Goal: Transaction & Acquisition: Purchase product/service

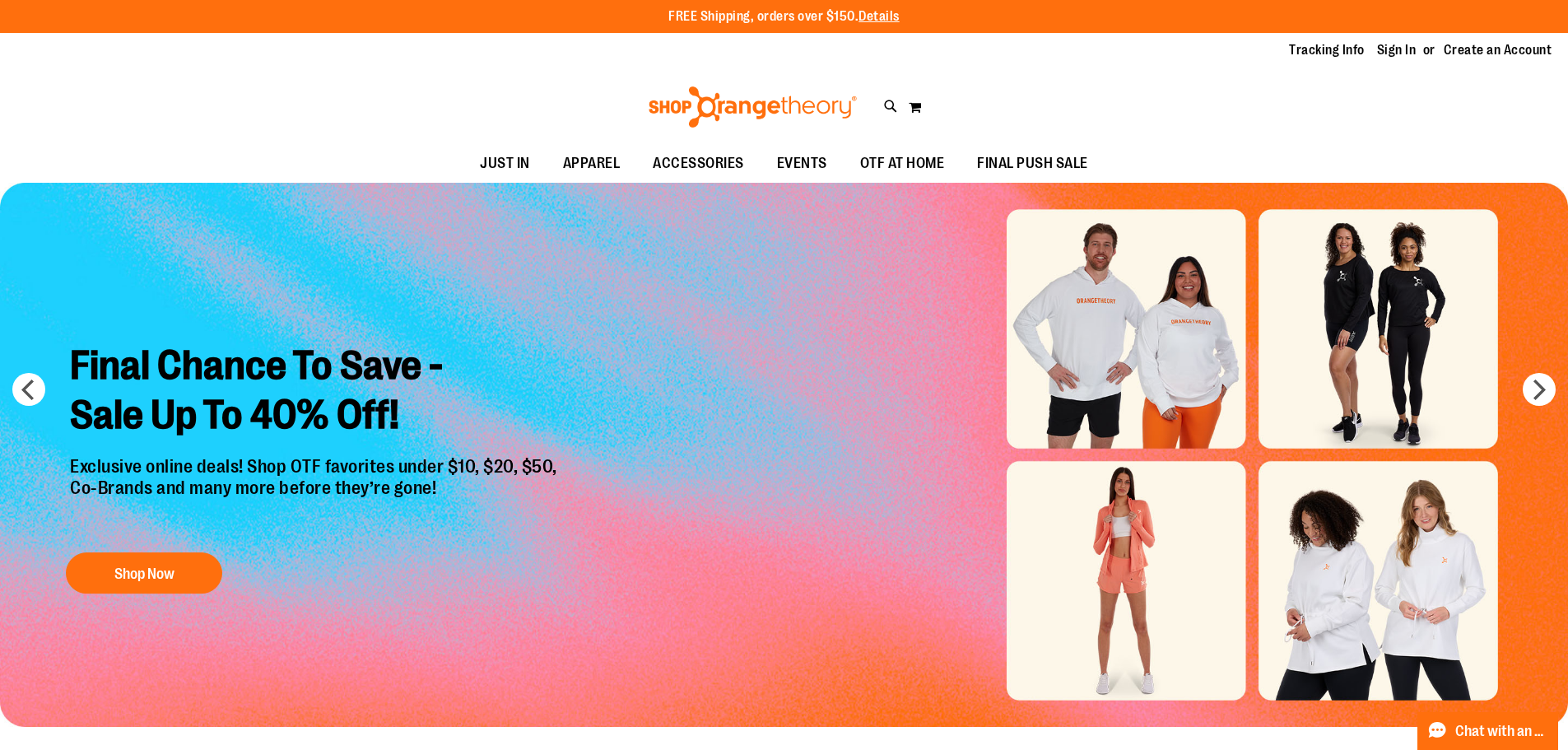
type input "**********"
click at [1154, 564] on img "Slide 1 of 6" at bounding box center [784, 454] width 1568 height 544
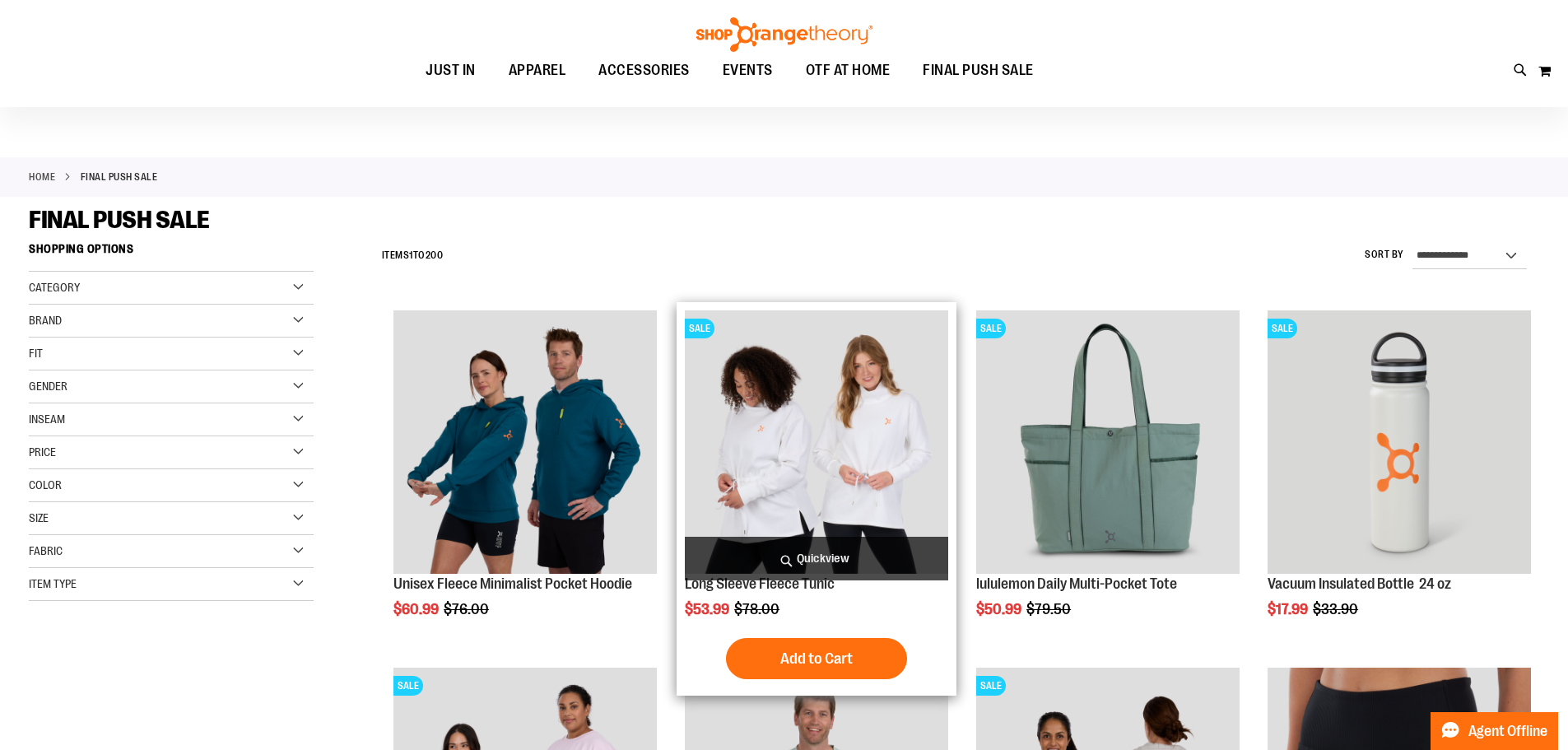
scroll to position [246, 0]
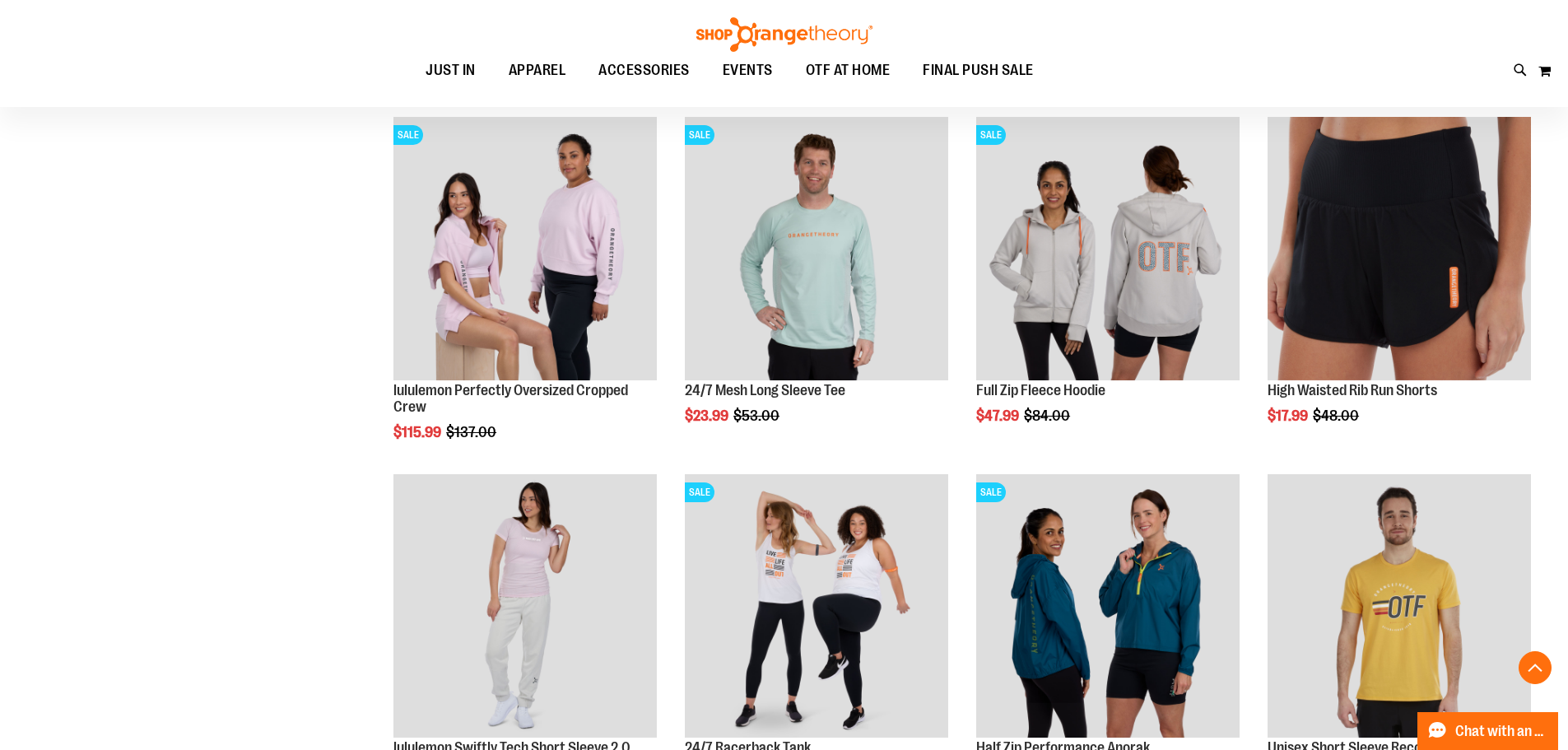
scroll to position [329, 0]
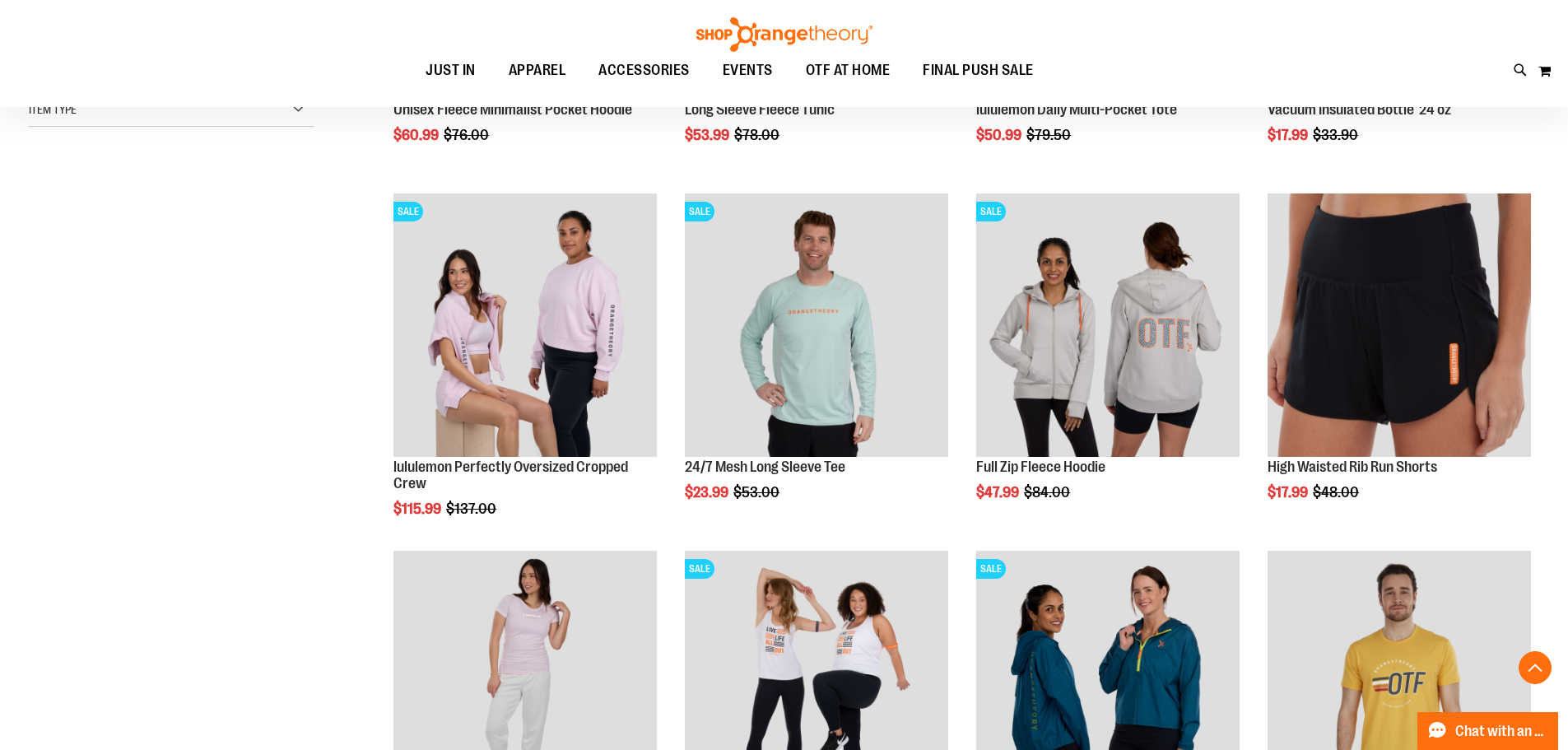
scroll to position [576, 0]
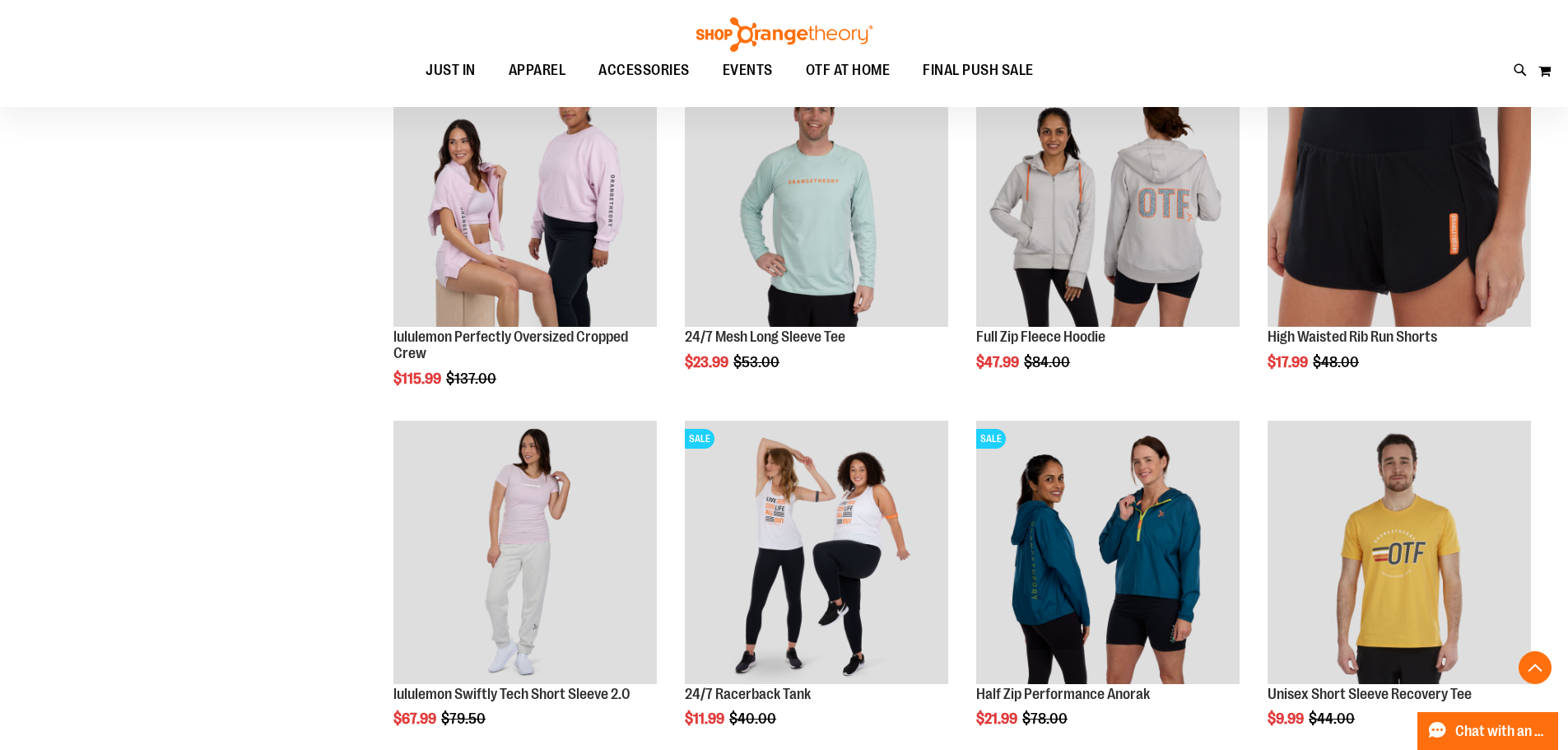
scroll to position [658, 0]
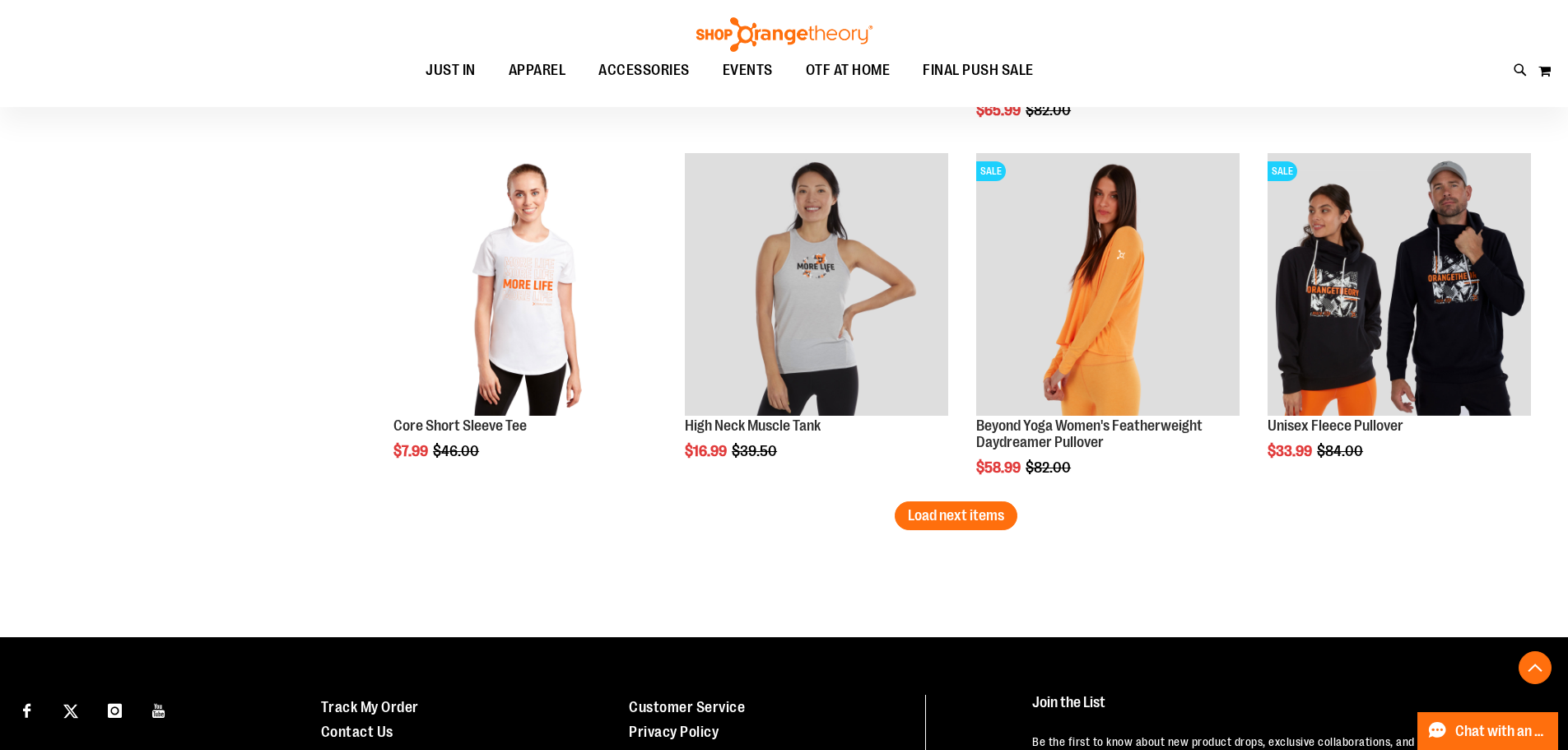
scroll to position [3045, 0]
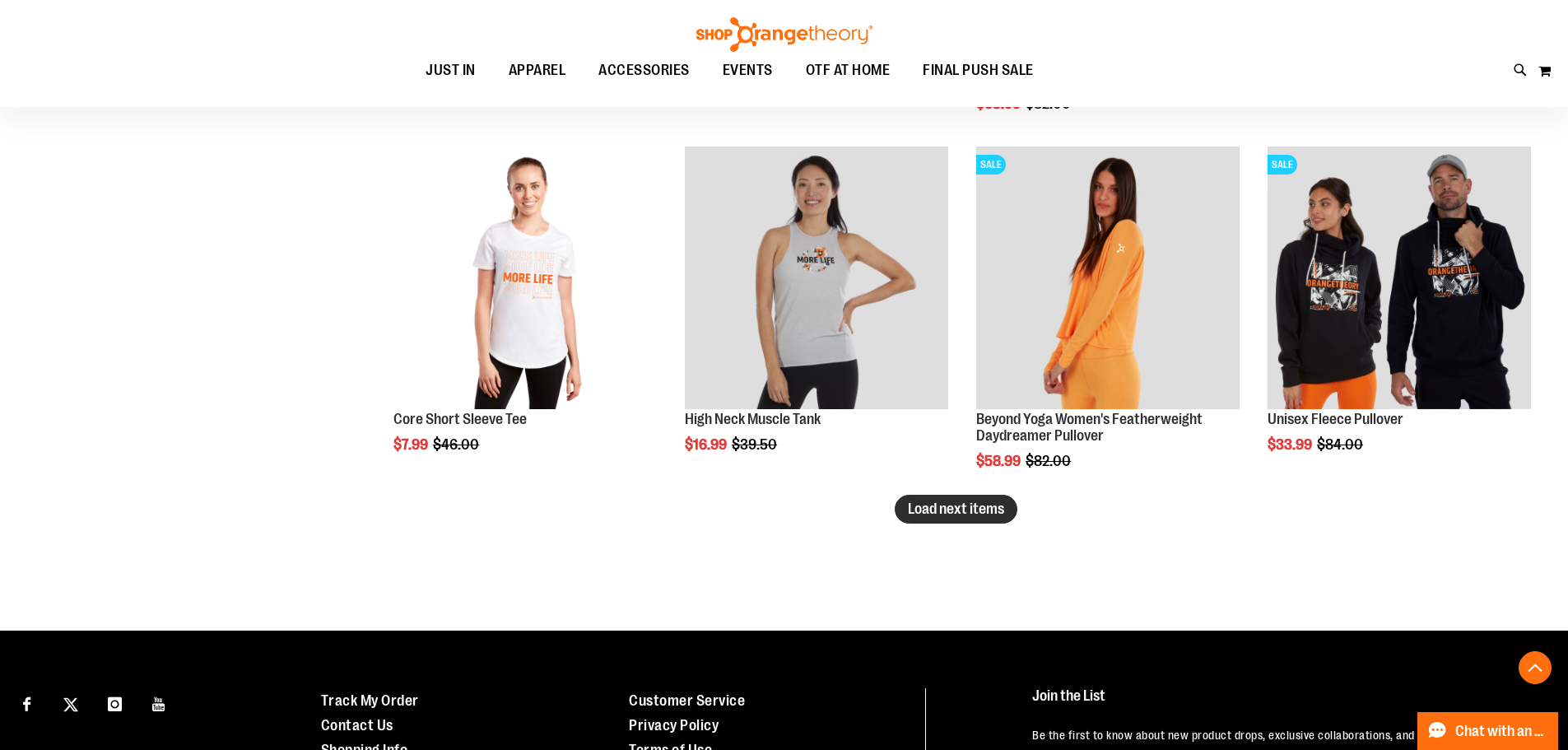
type input "**********"
click at [985, 498] on button "Load next items" at bounding box center [956, 510] width 123 height 29
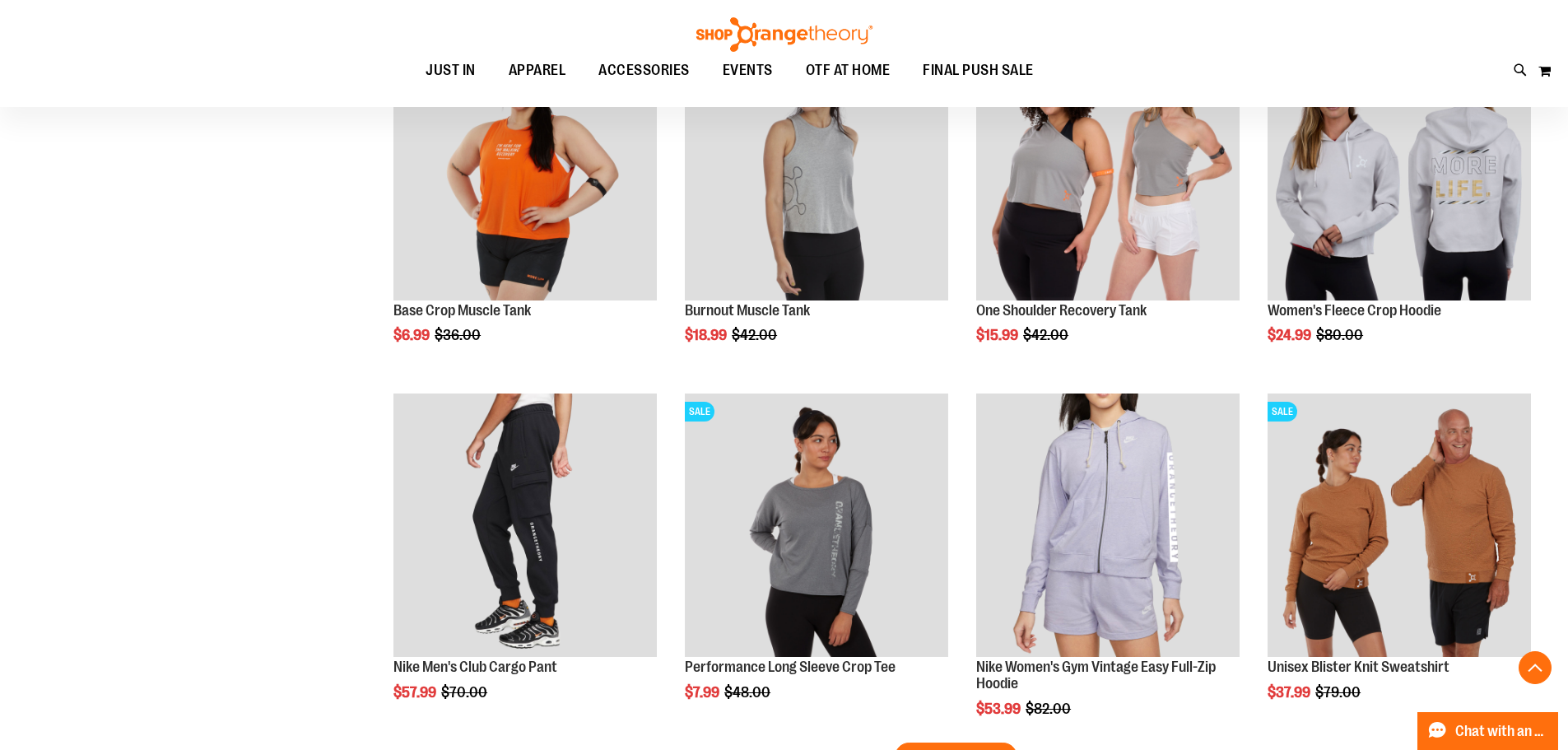
scroll to position [3950, 0]
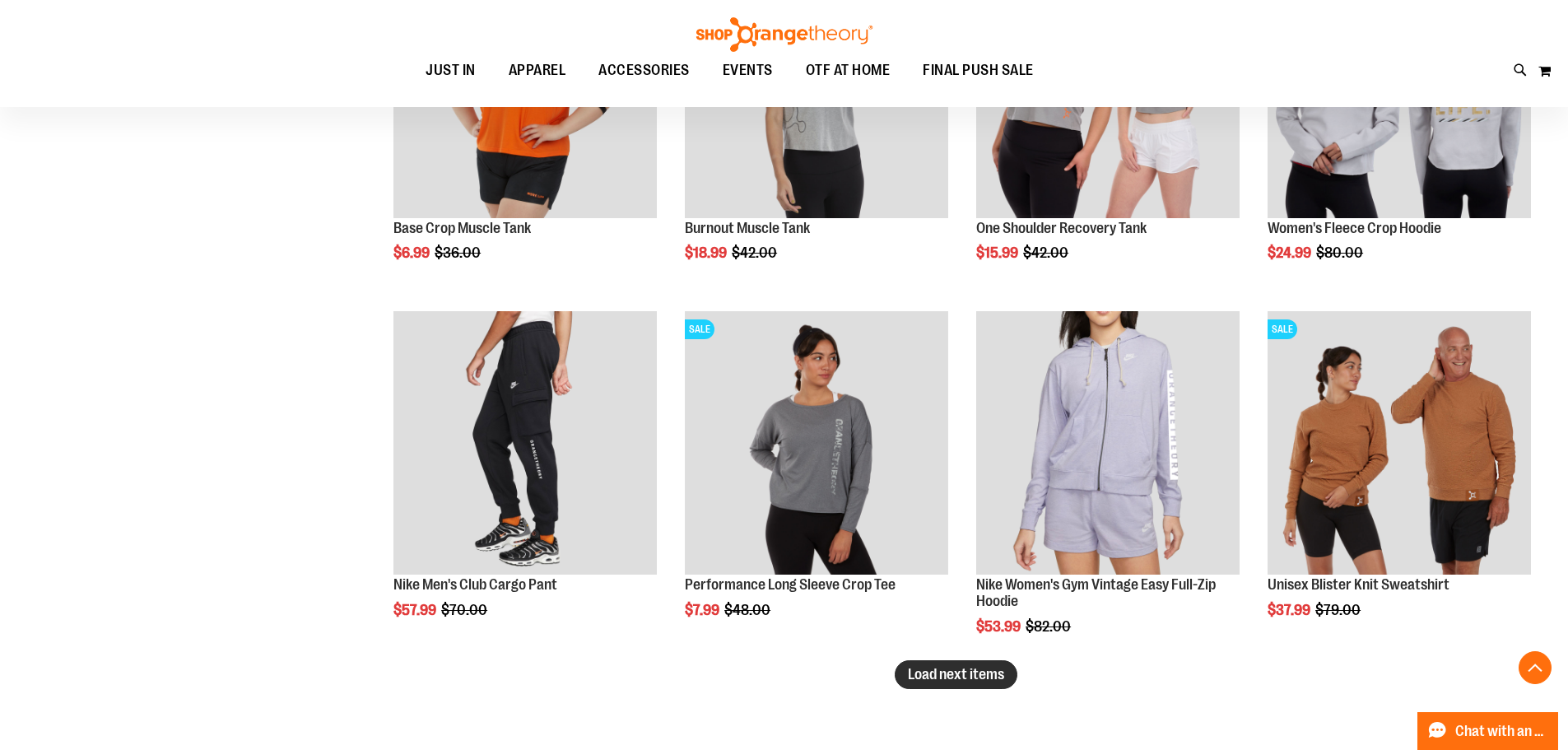
click at [1006, 675] on button "Load next items" at bounding box center [956, 675] width 123 height 29
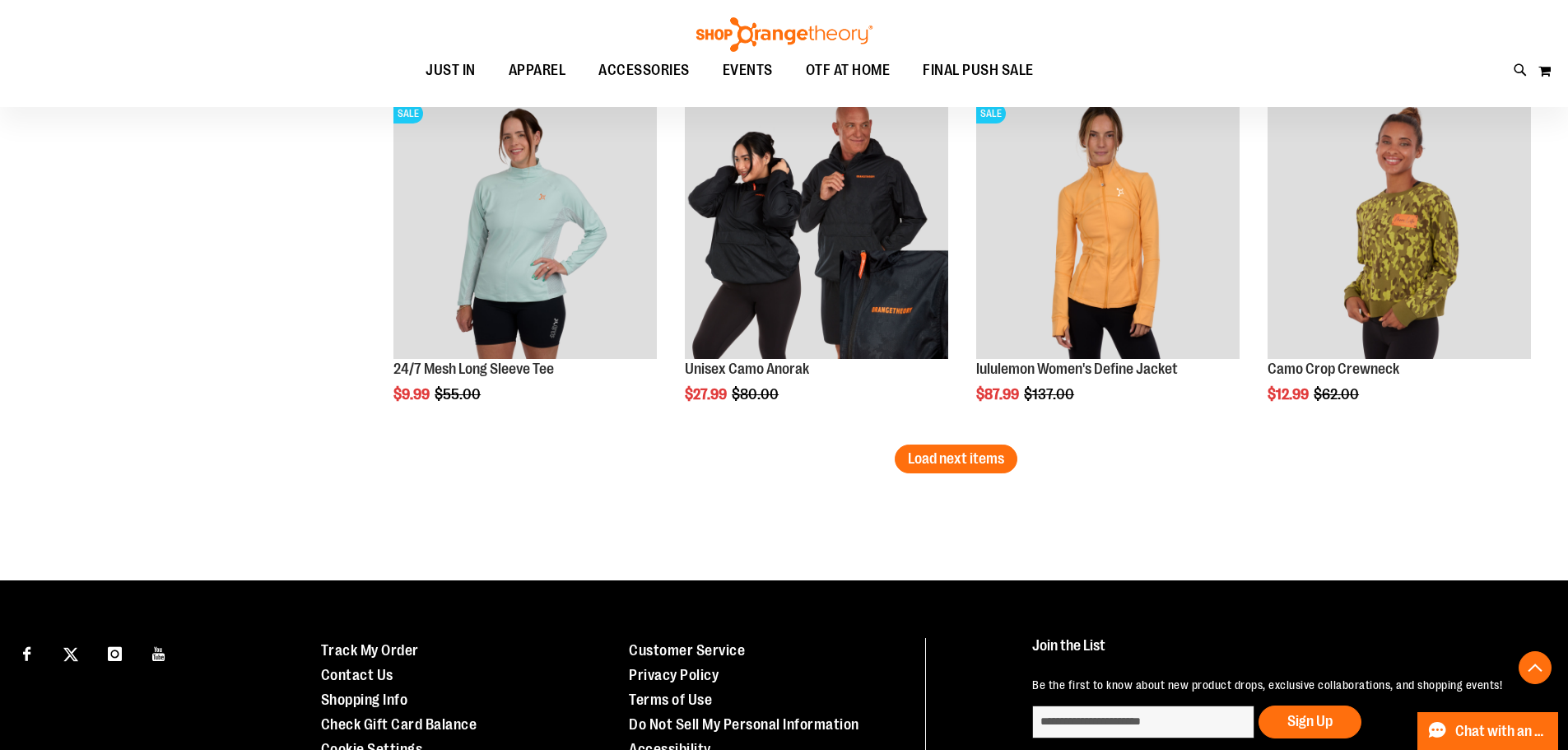
scroll to position [5391, 0]
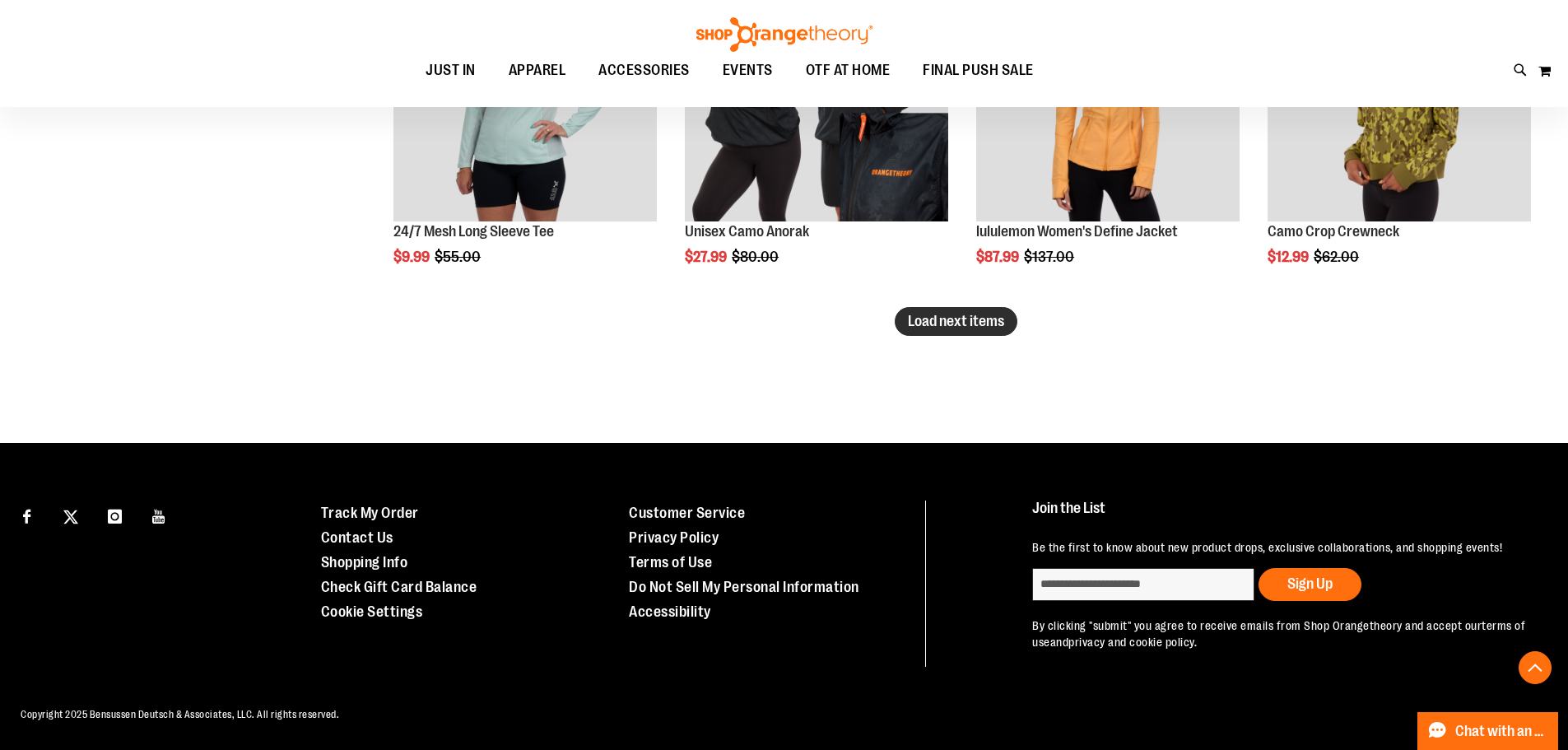
click at [967, 313] on span "Load next items" at bounding box center [955, 321] width 96 height 17
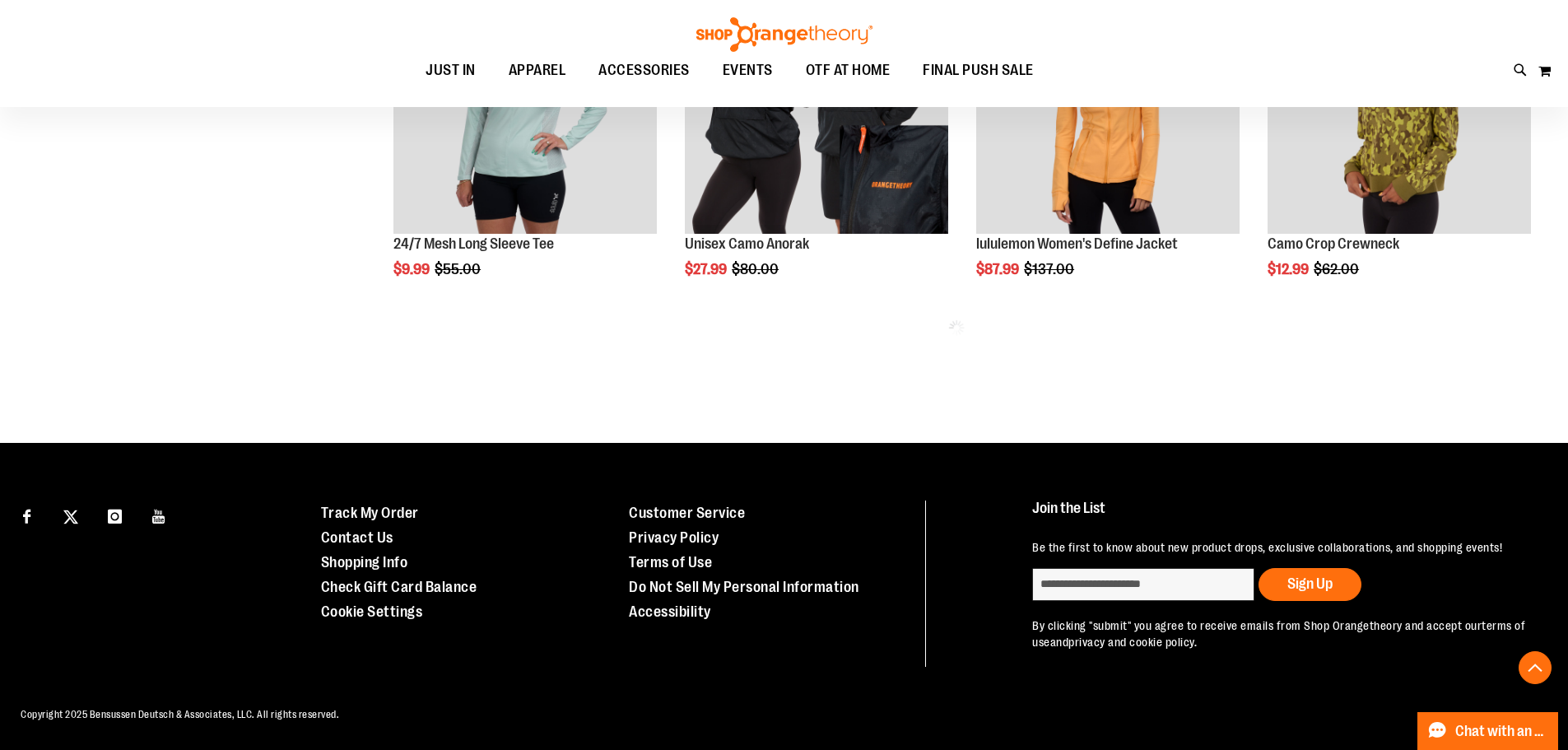
scroll to position [5378, 0]
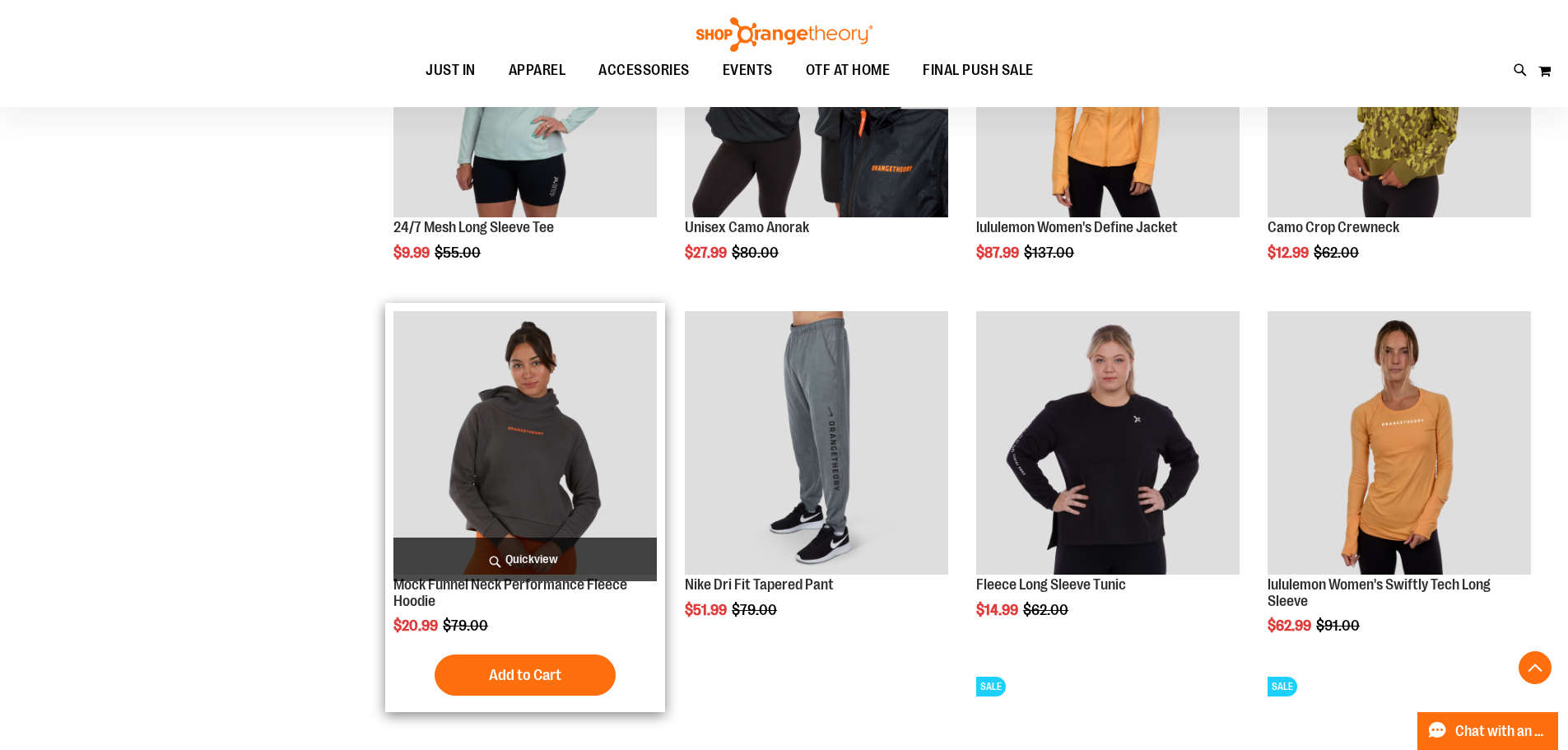
click at [537, 462] on img "product" at bounding box center [525, 443] width 264 height 264
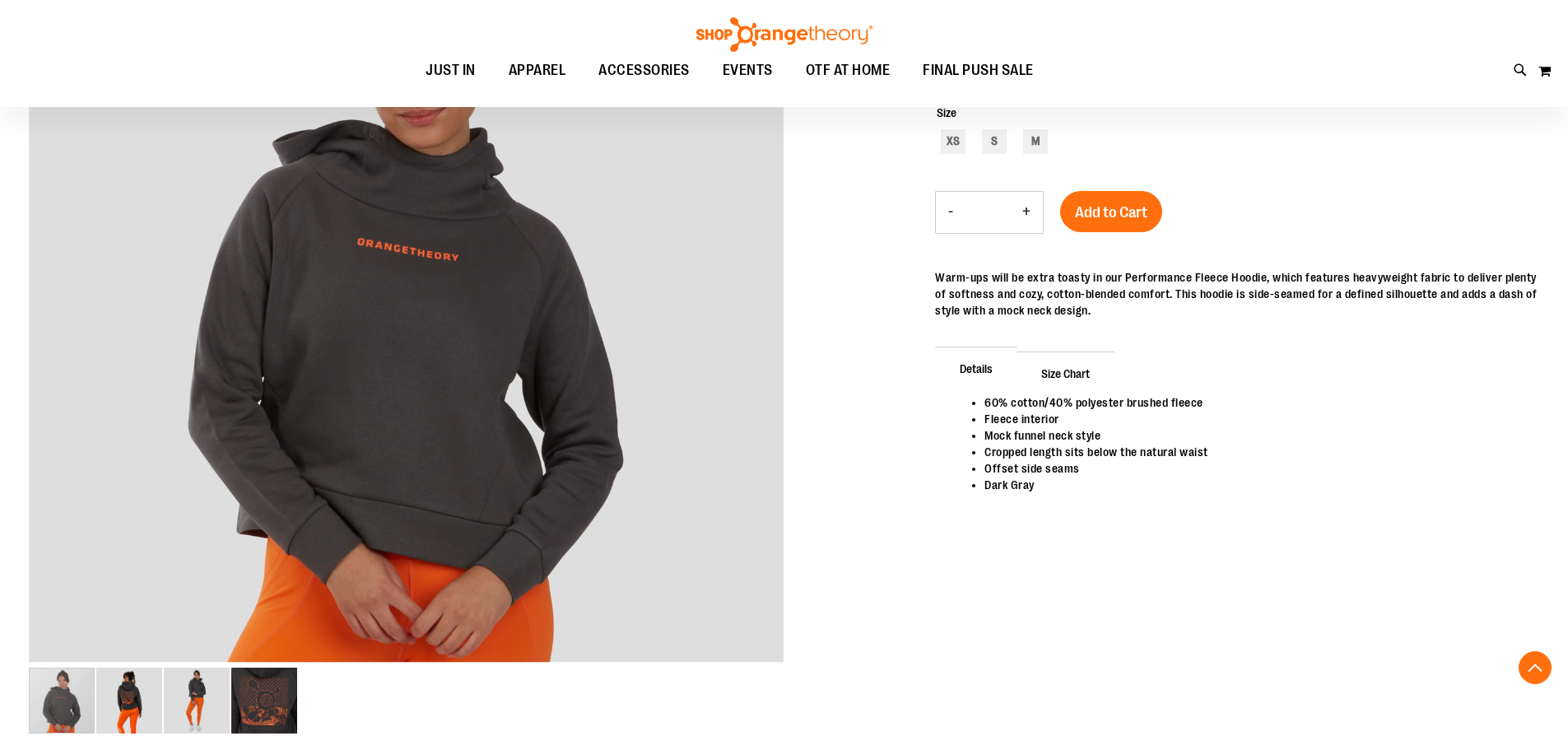
scroll to position [328, 0]
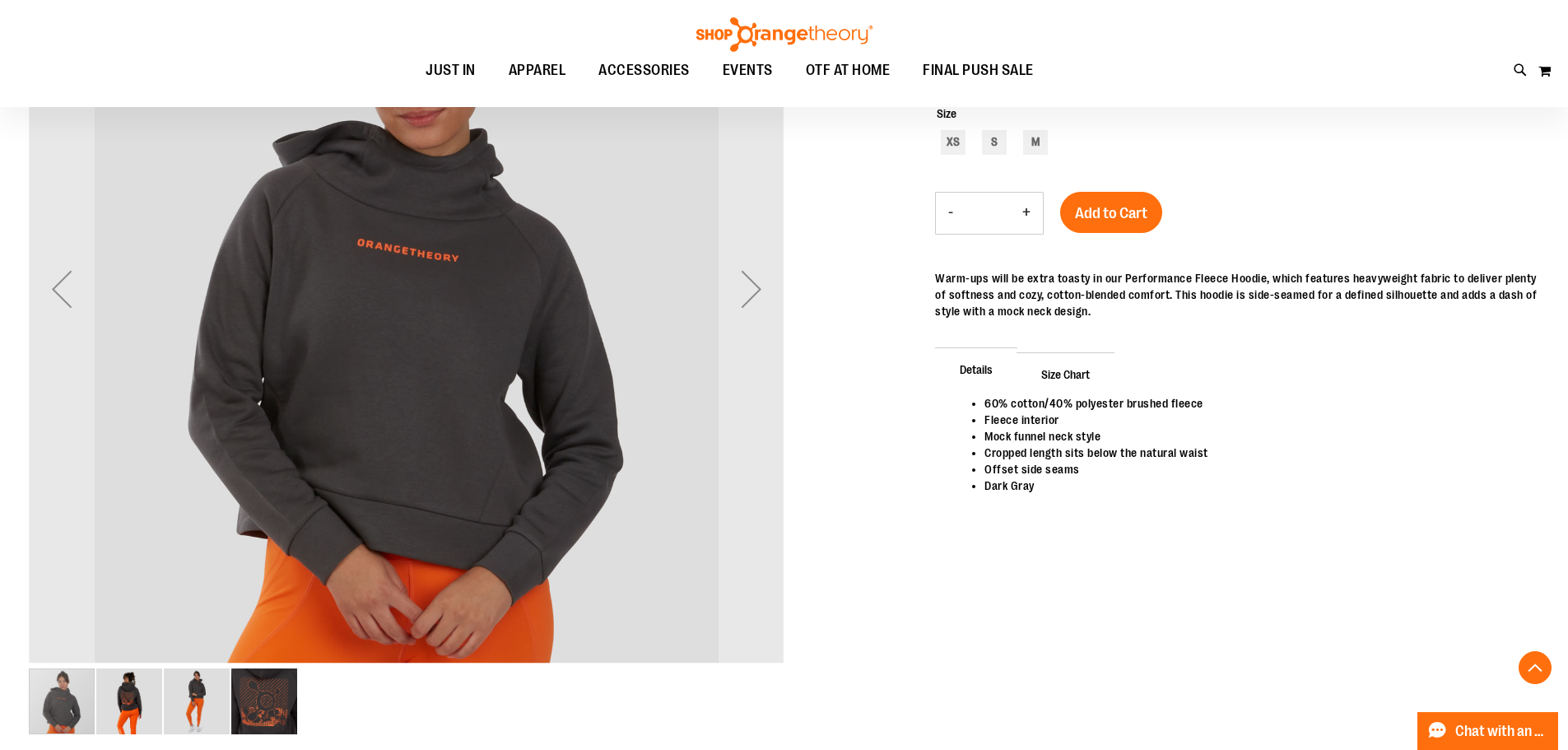
type input "**********"
drag, startPoint x: 106, startPoint y: 704, endPoint x: 135, endPoint y: 707, distance: 29.2
click at [108, 698] on img "image 2 of 4" at bounding box center [129, 701] width 66 height 66
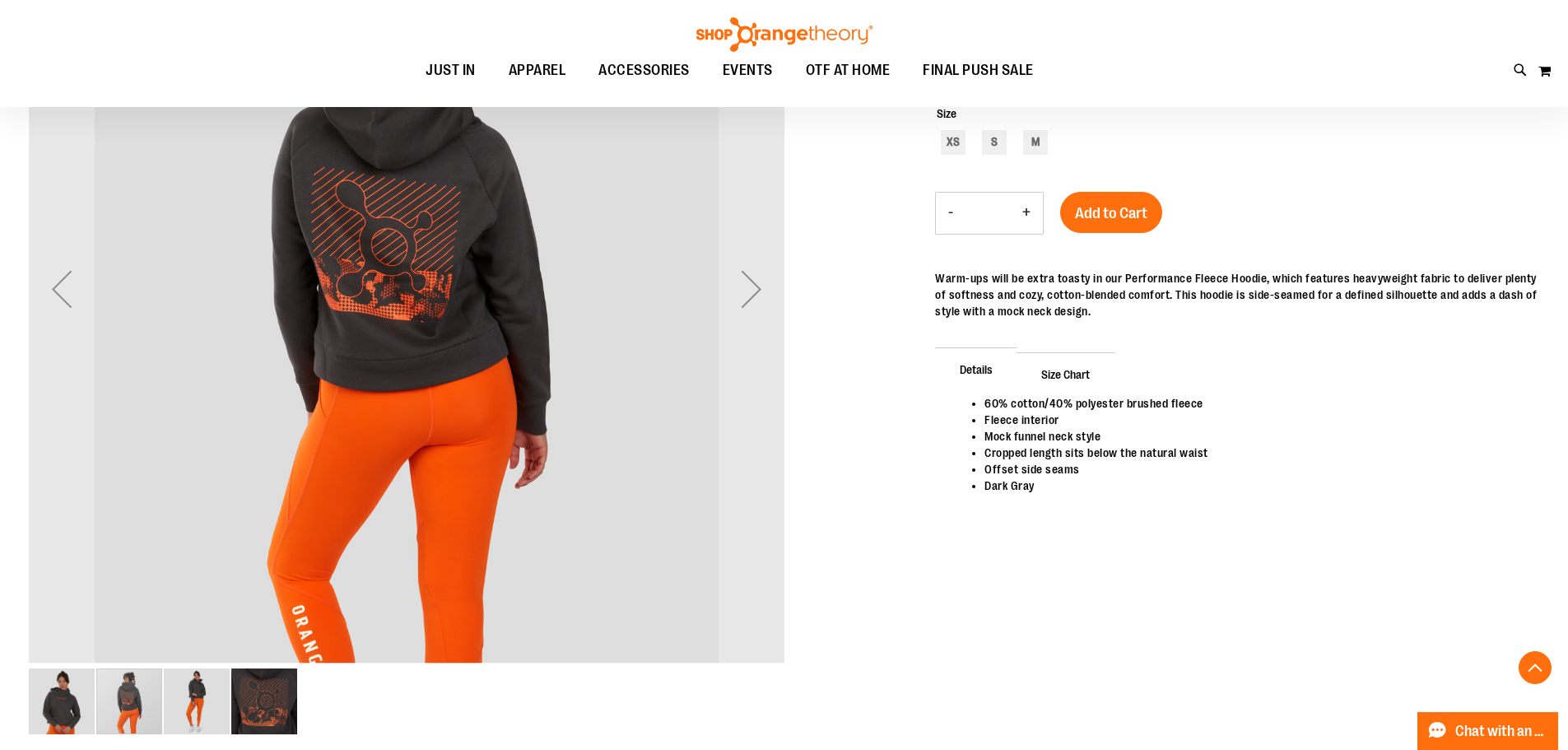
drag, startPoint x: 280, startPoint y: 710, endPoint x: 307, endPoint y: 693, distance: 31.9
click at [304, 695] on div "carousel" at bounding box center [407, 700] width 756 height 69
click at [284, 703] on img "image 4 of 4" at bounding box center [265, 701] width 66 height 66
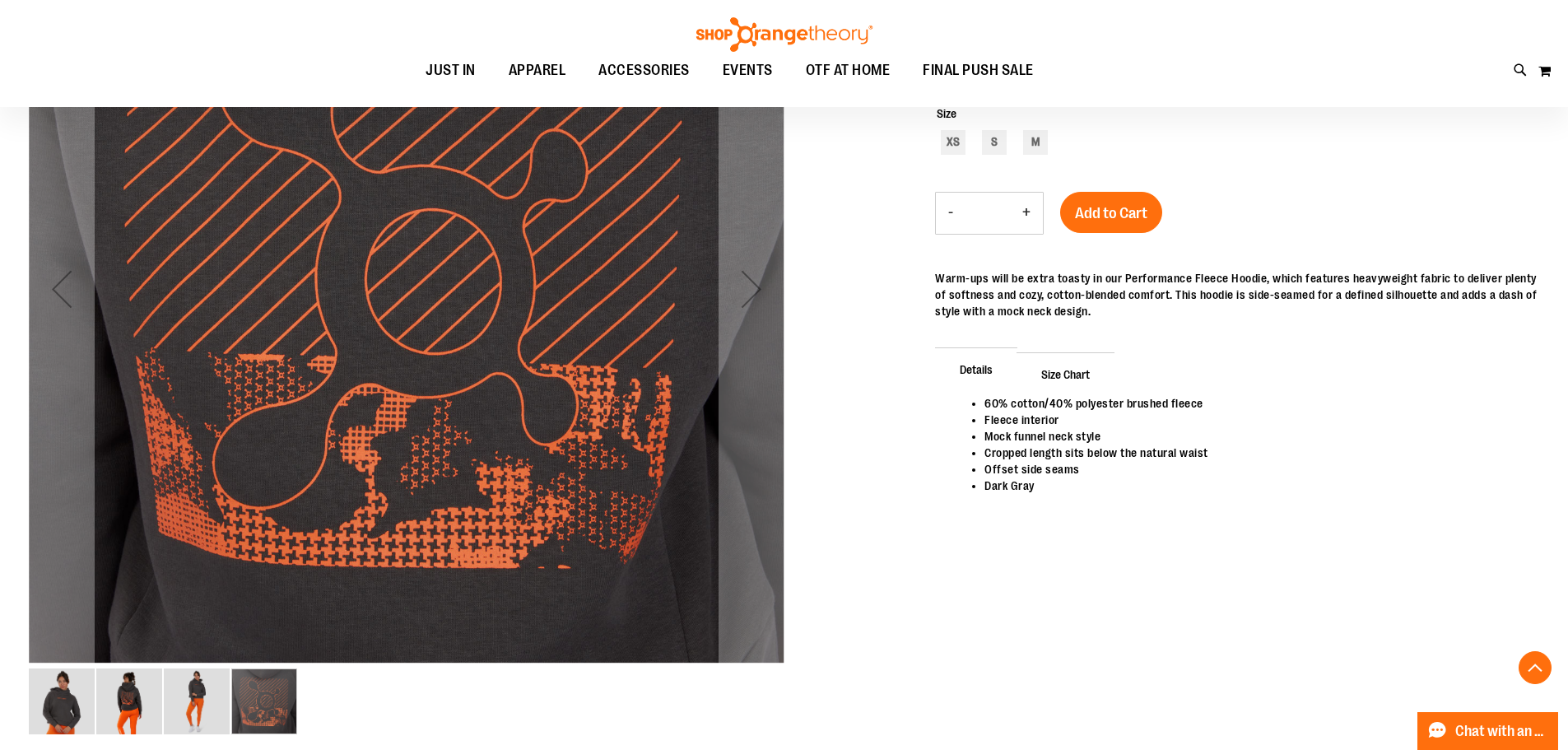
click at [187, 694] on img "image 3 of 4" at bounding box center [196, 701] width 66 height 66
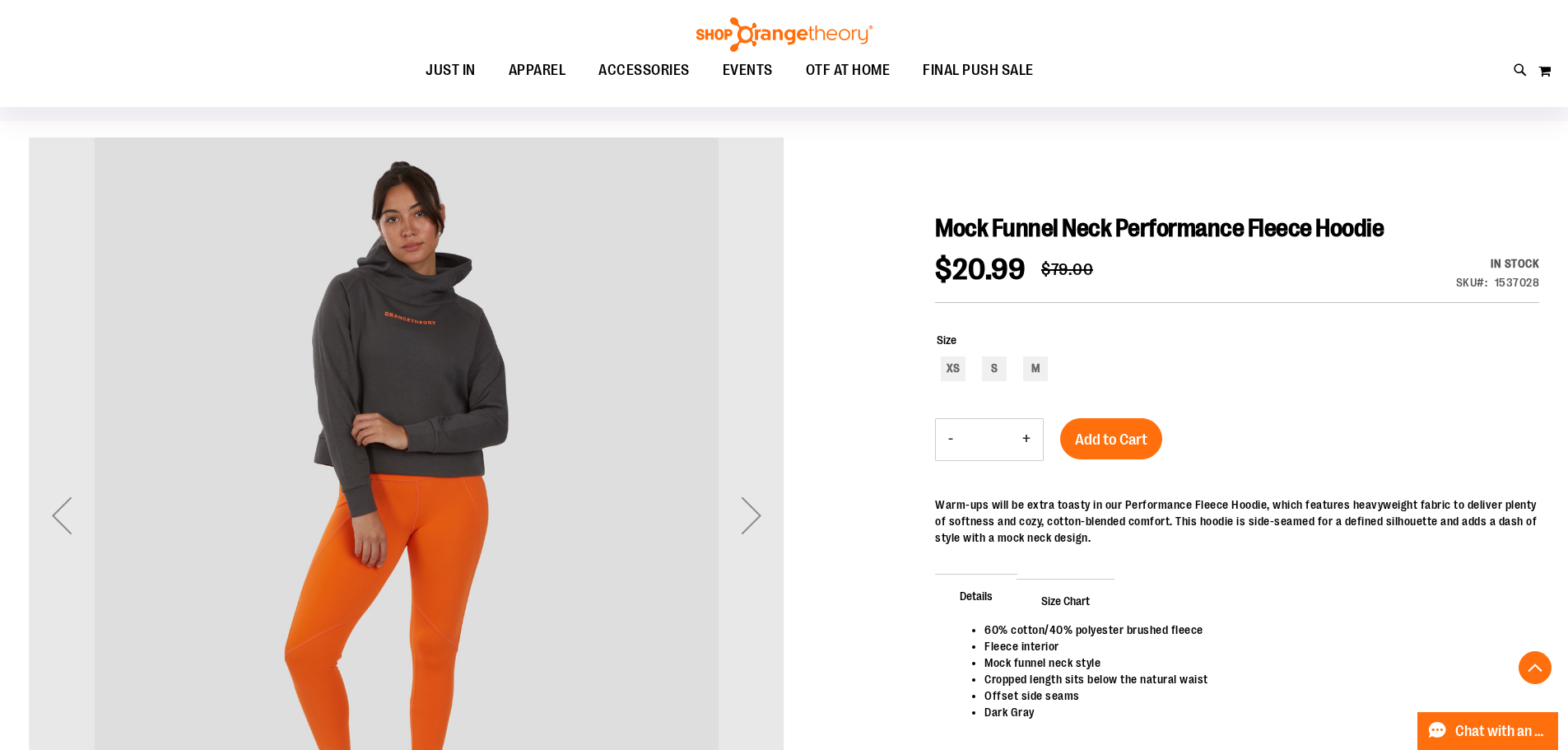
scroll to position [0, 0]
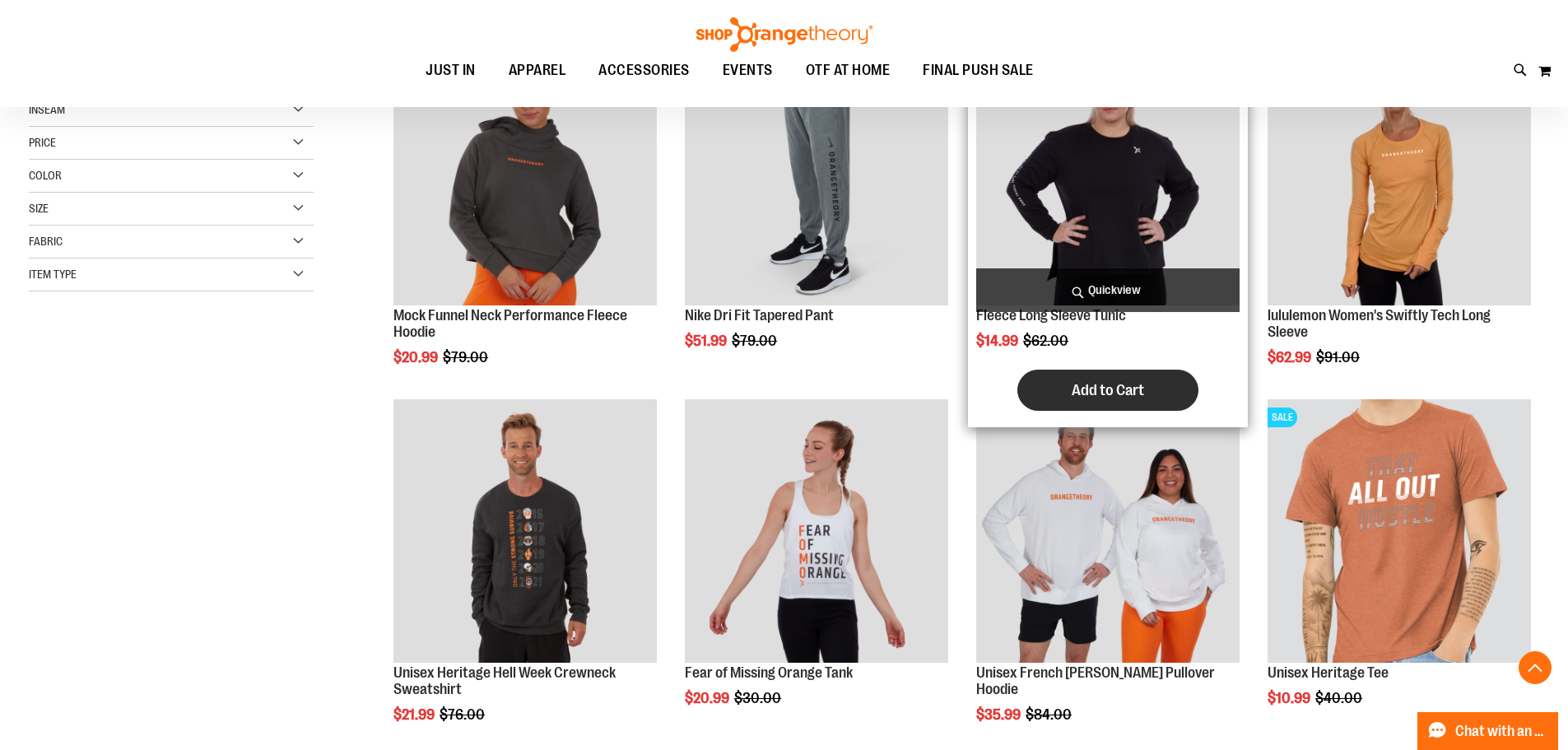
scroll to position [576, 0]
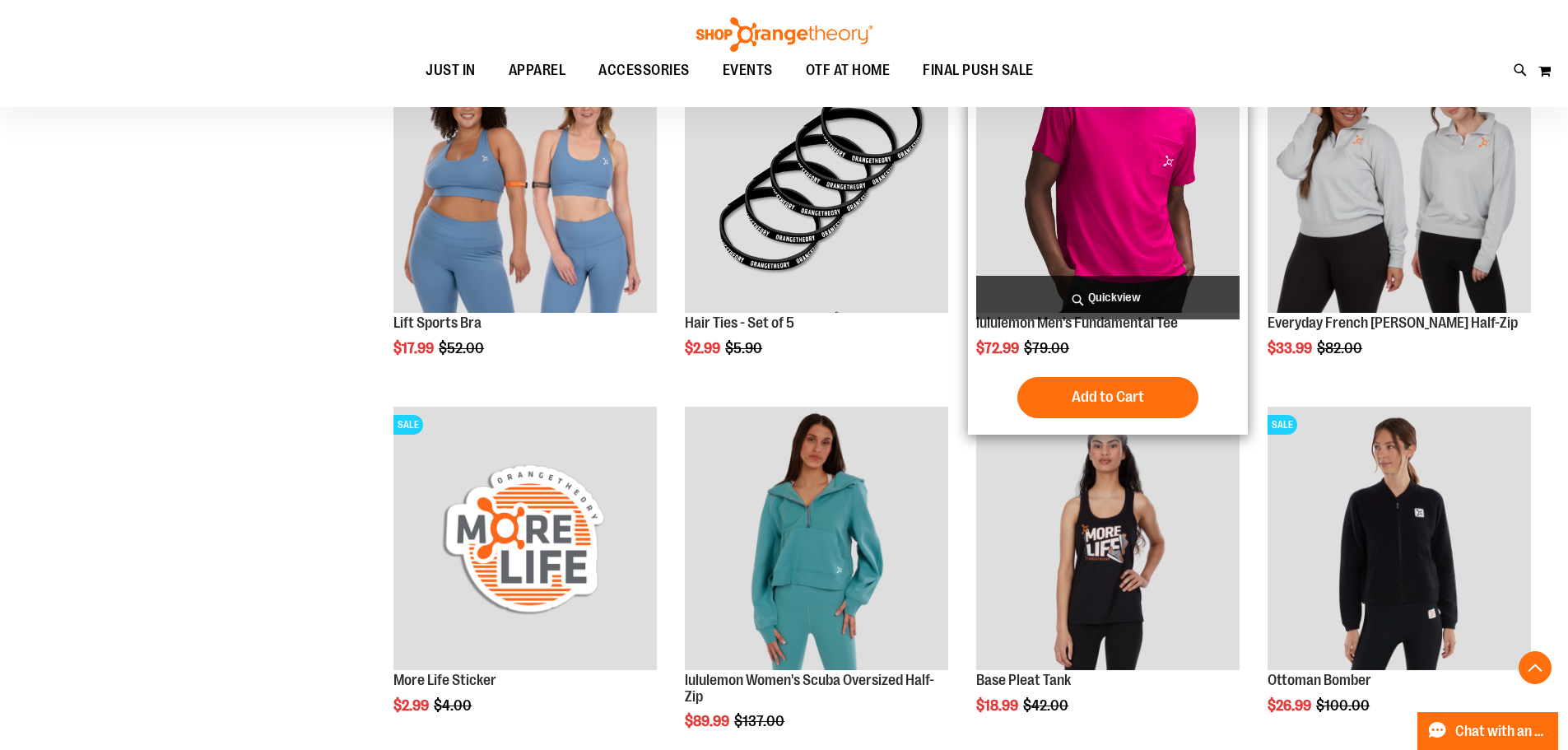
scroll to position [1399, 0]
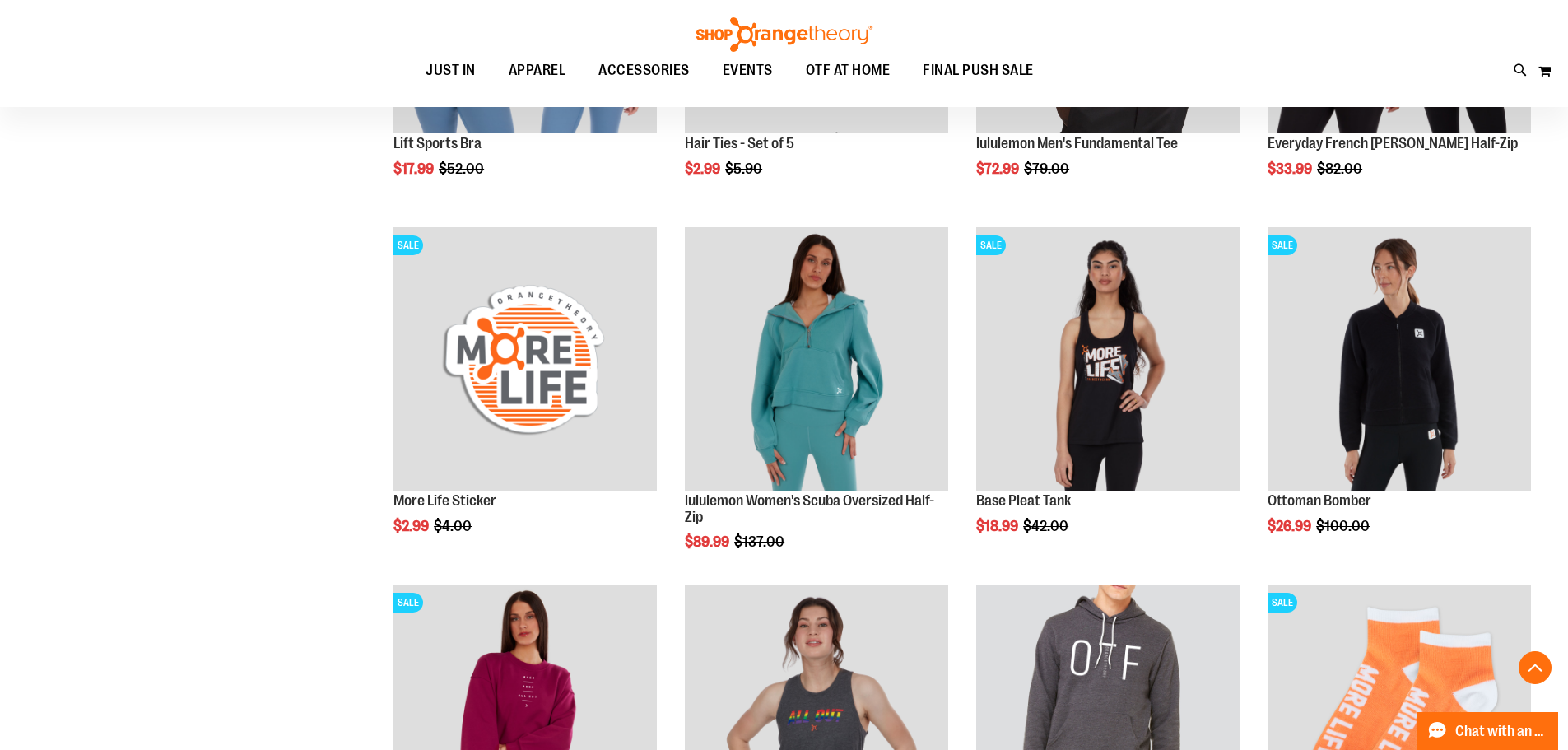
scroll to position [1399, 0]
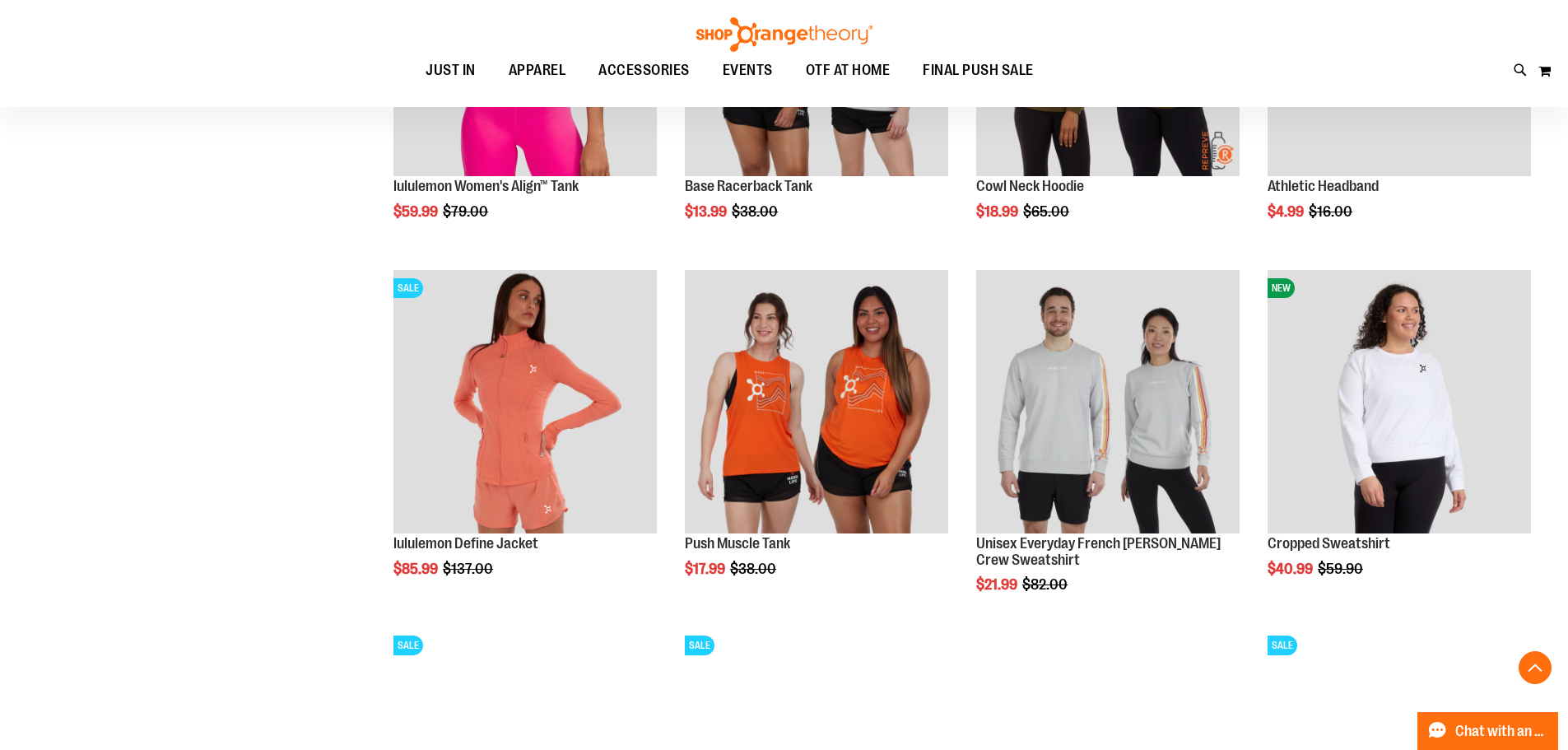
scroll to position [2633, 0]
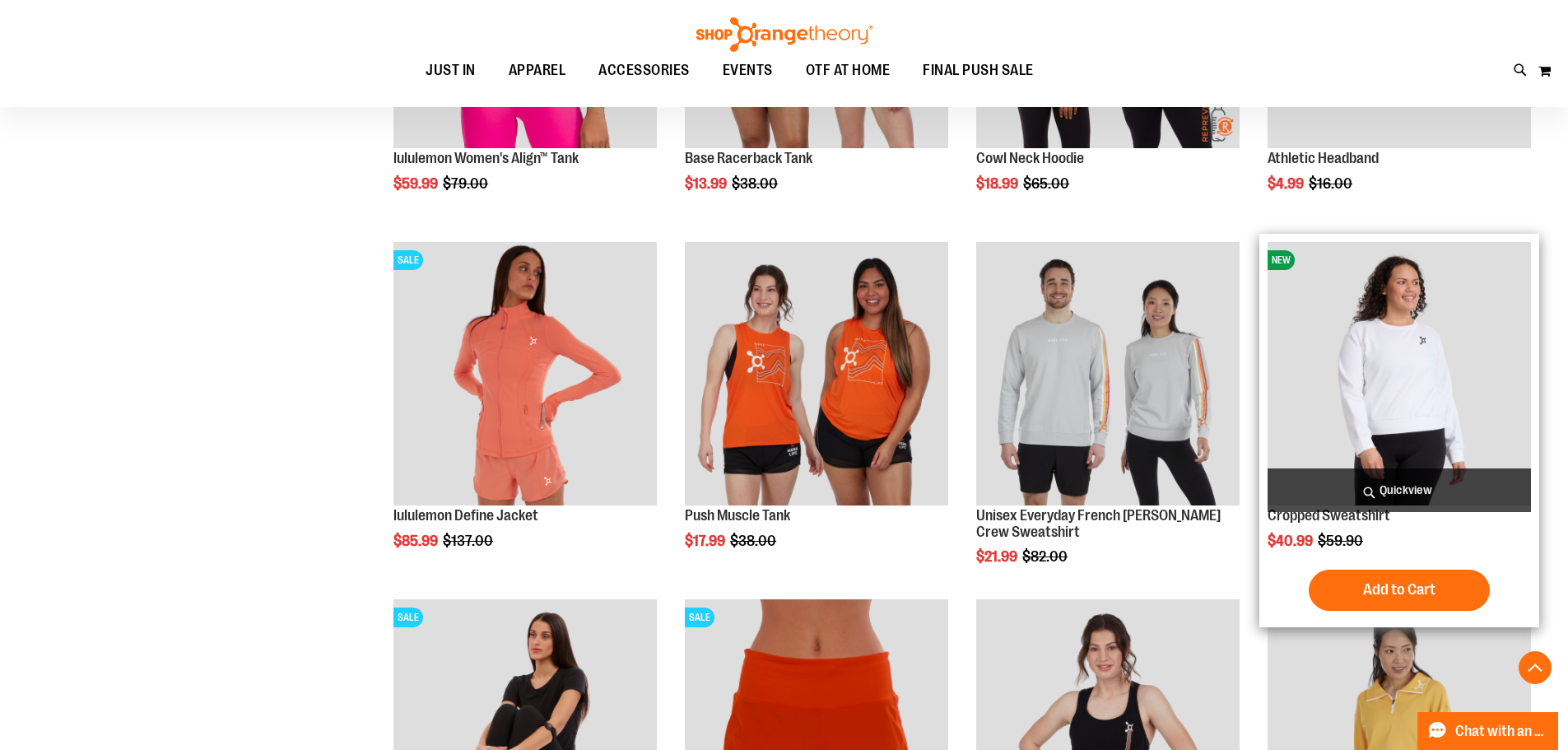
type input "**********"
click at [1428, 329] on img "product" at bounding box center [1399, 374] width 264 height 264
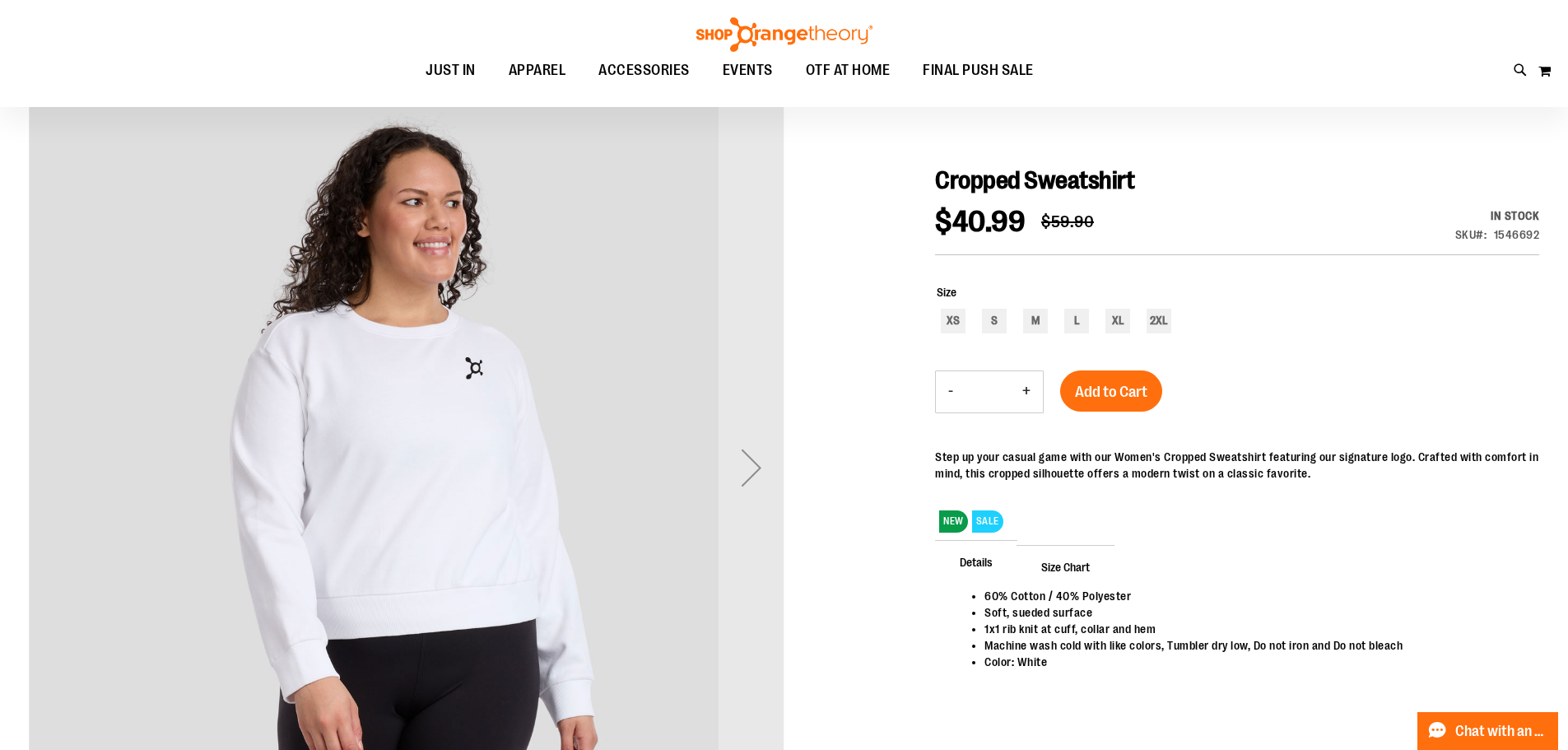
scroll to position [163, 0]
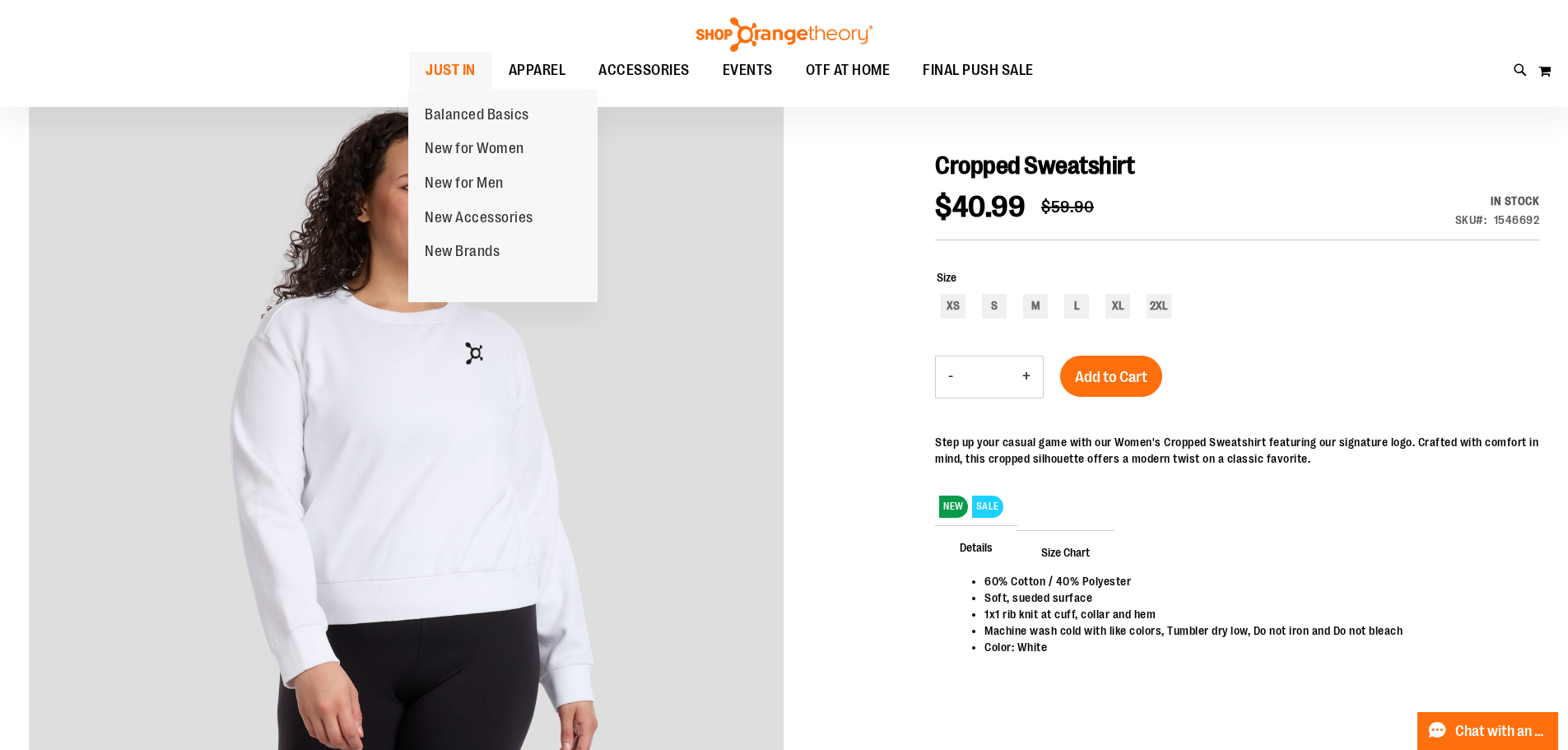
type input "**********"
click at [480, 66] on span at bounding box center [487, 65] width 17 height 9
